Goal: Find specific page/section: Find specific page/section

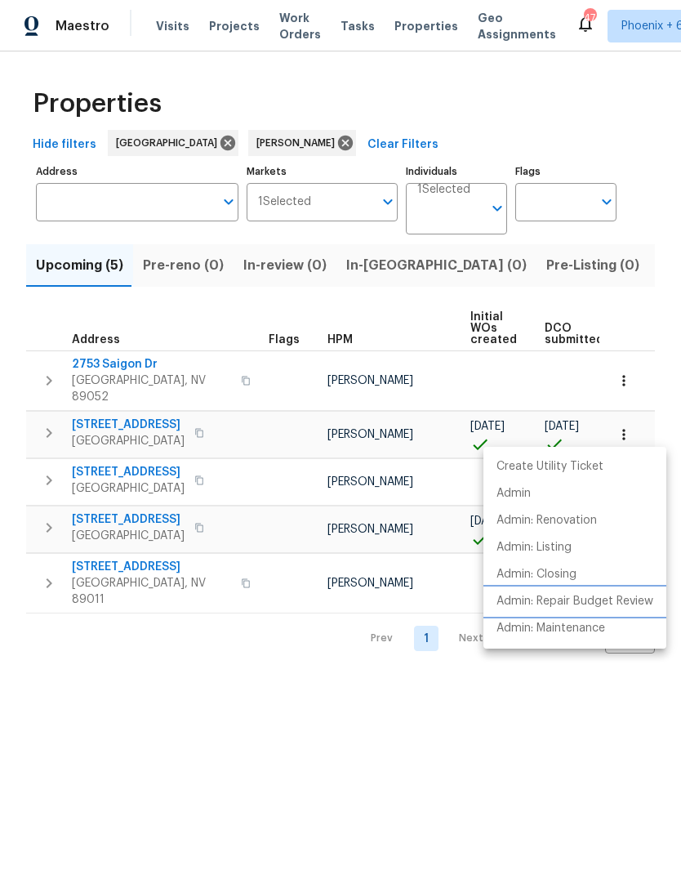
click at [615, 610] on li "Admin: Repair Budget Review" at bounding box center [575, 601] width 183 height 27
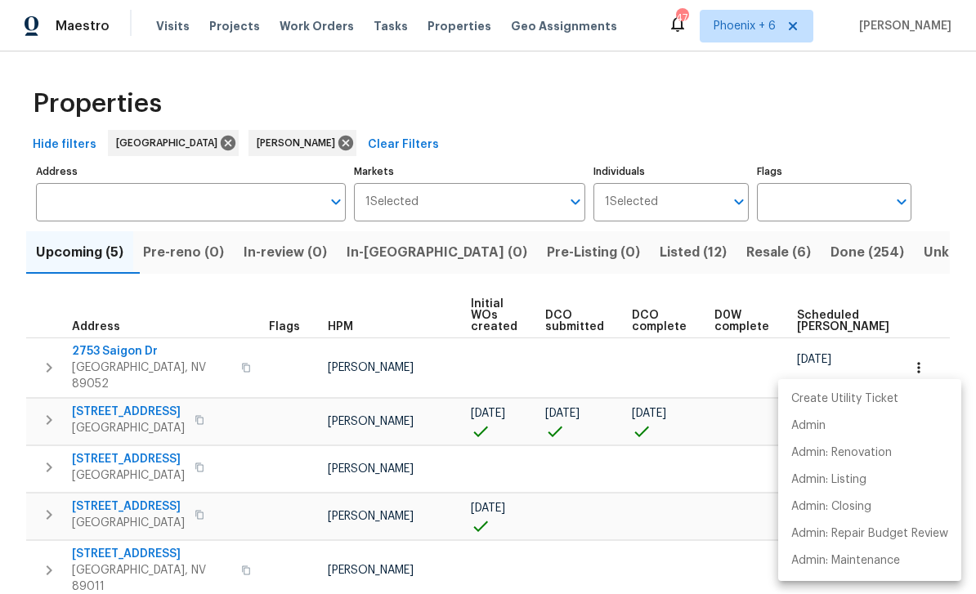
click at [681, 98] on div at bounding box center [488, 297] width 976 height 594
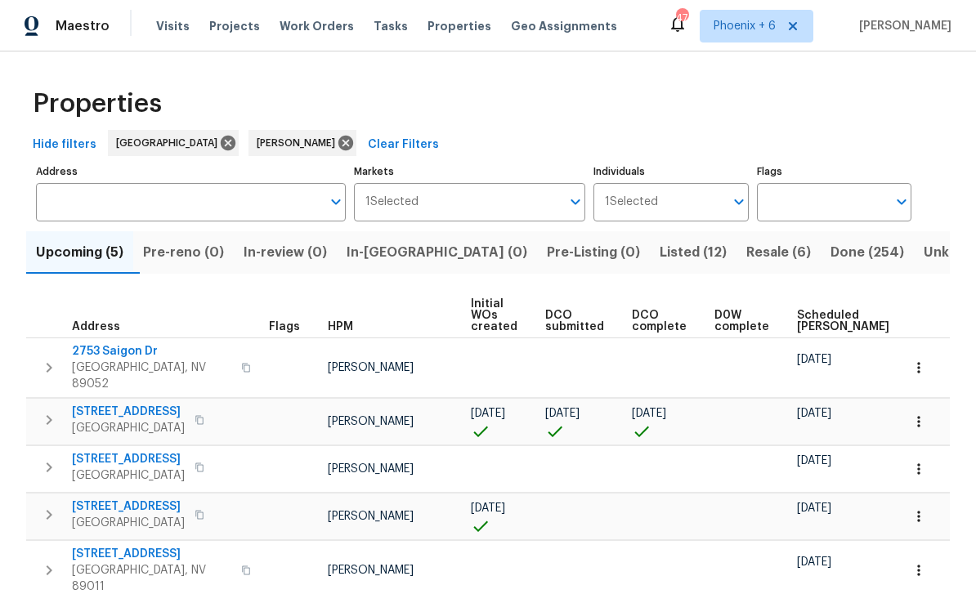
click at [407, 257] on span "In-[GEOGRAPHIC_DATA] (0)" at bounding box center [436, 252] width 181 height 23
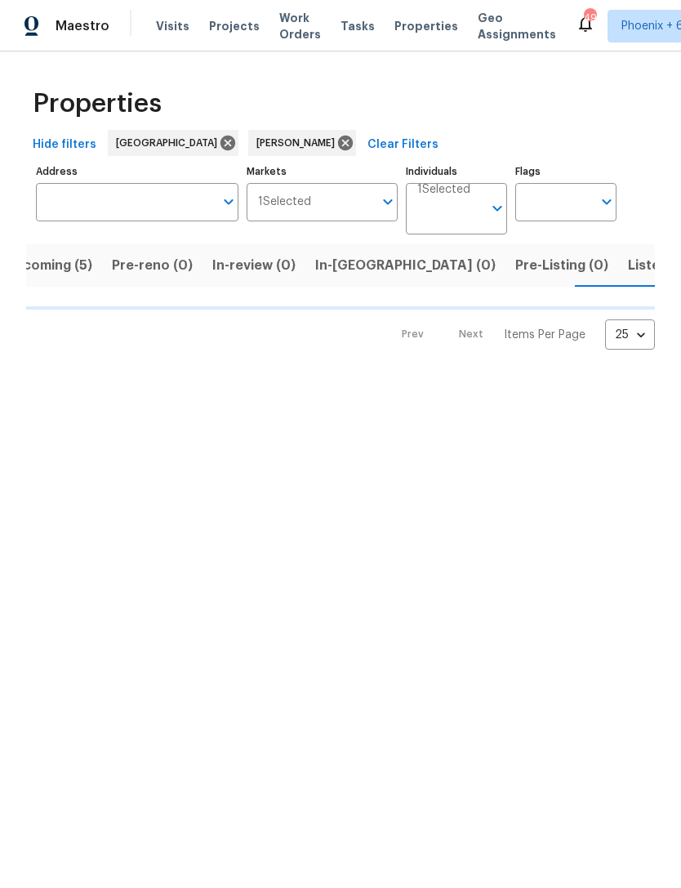
scroll to position [0, 32]
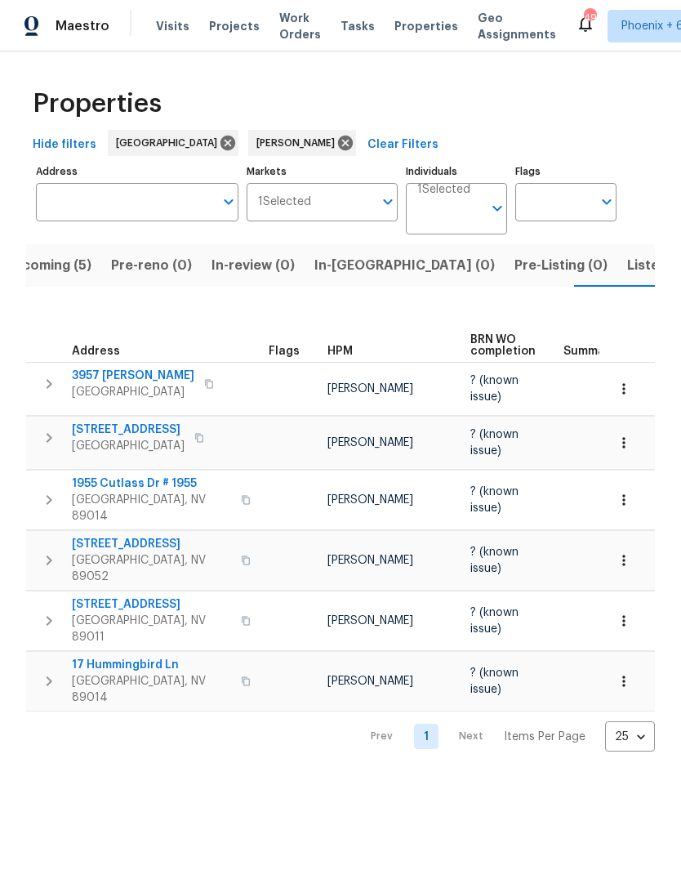
click at [627, 276] on span "Listed (12)" at bounding box center [660, 265] width 67 height 23
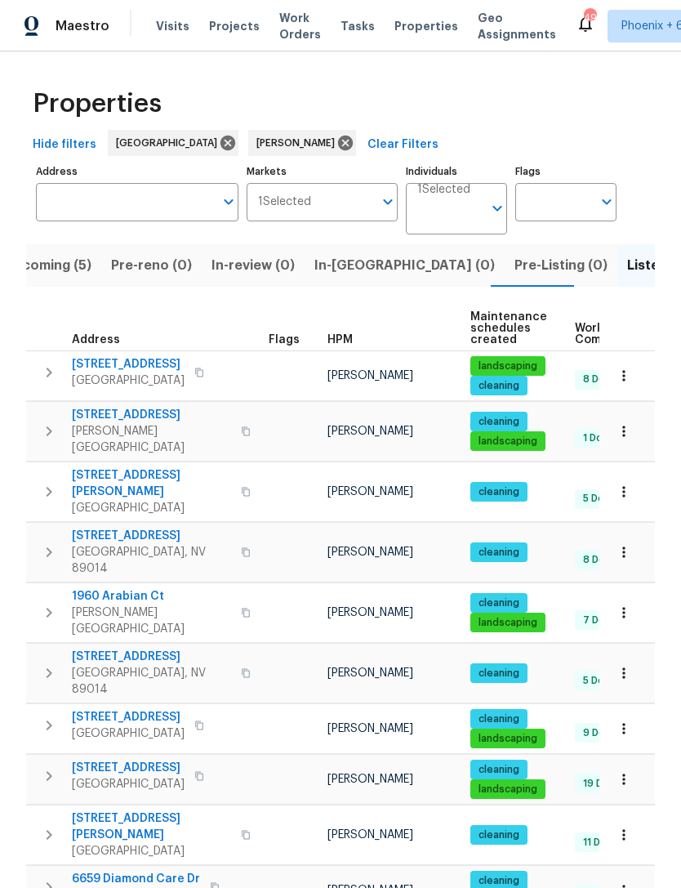
click at [74, 254] on button "Upcoming (5)" at bounding box center [47, 265] width 107 height 42
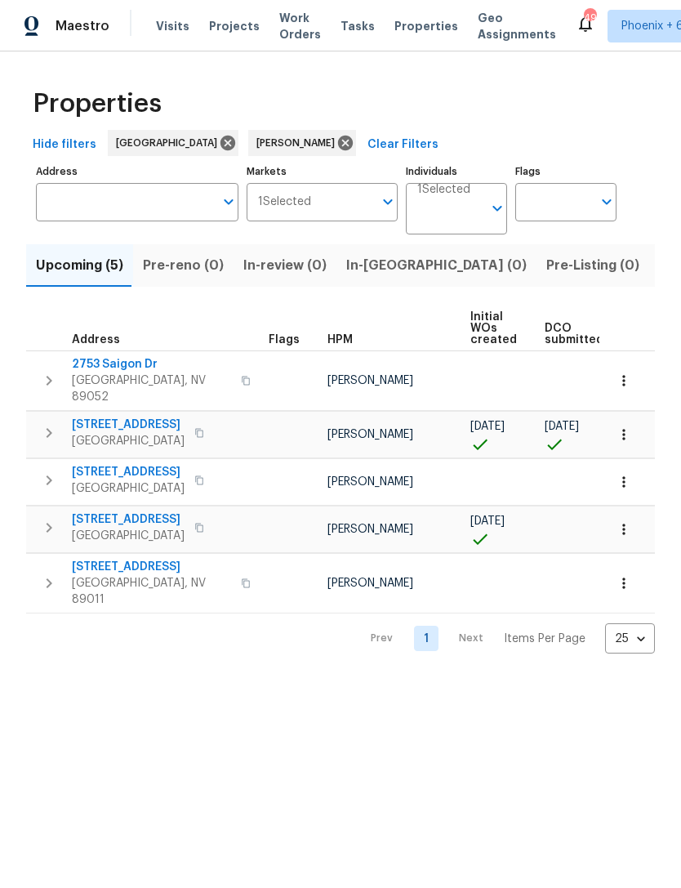
click at [627, 433] on icon "button" at bounding box center [624, 434] width 16 height 16
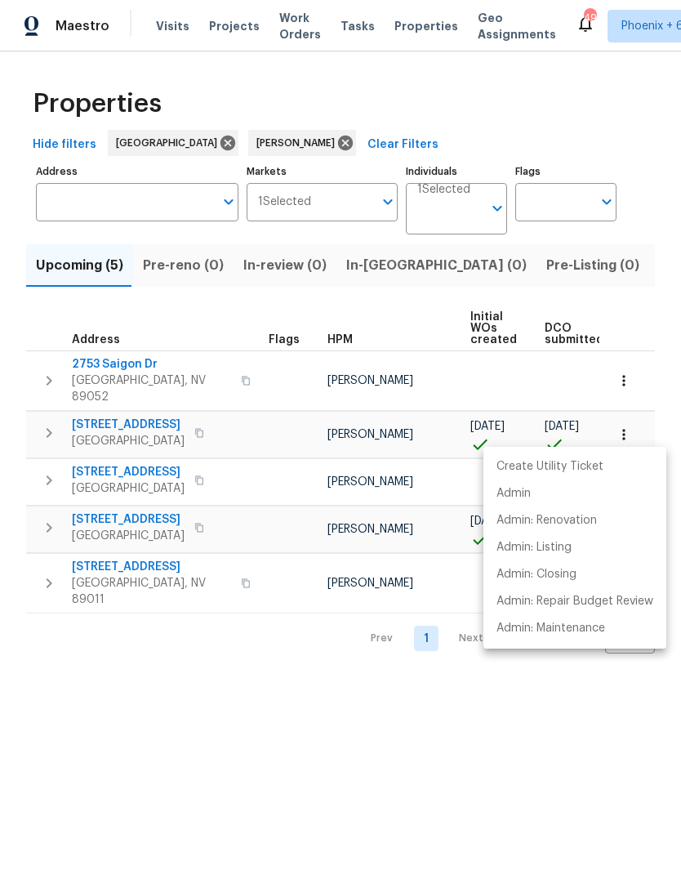
click at [488, 761] on div at bounding box center [340, 444] width 681 height 888
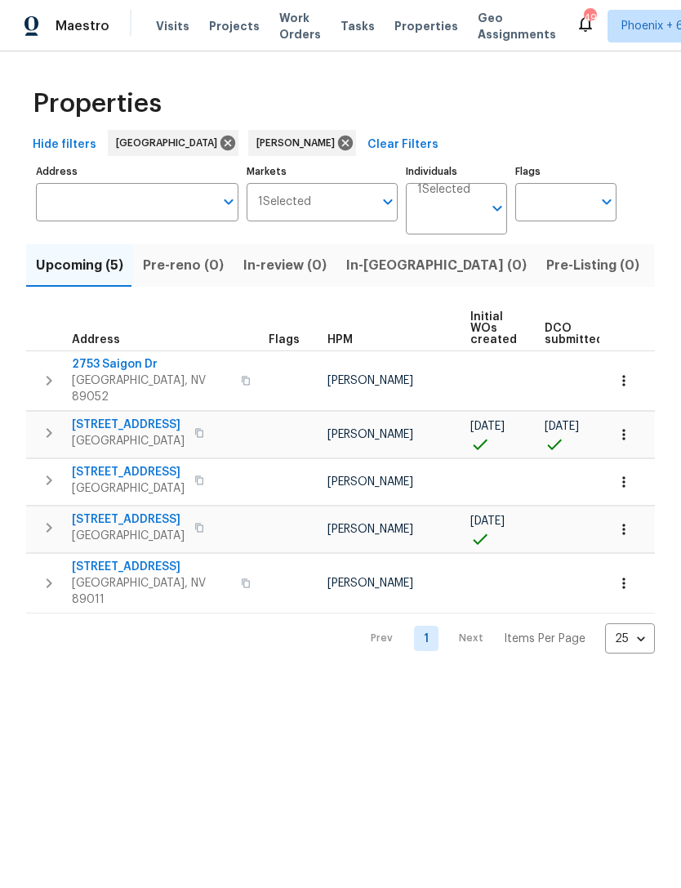
click at [631, 431] on icon "button" at bounding box center [624, 434] width 16 height 16
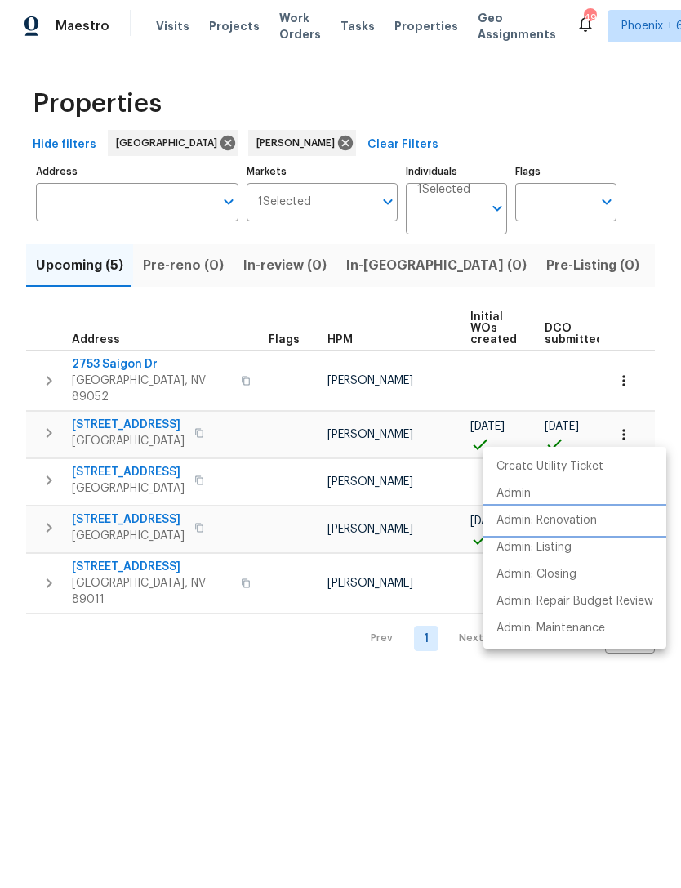
click at [585, 520] on p "Admin: Renovation" at bounding box center [547, 520] width 100 height 17
